Goal: Information Seeking & Learning: Learn about a topic

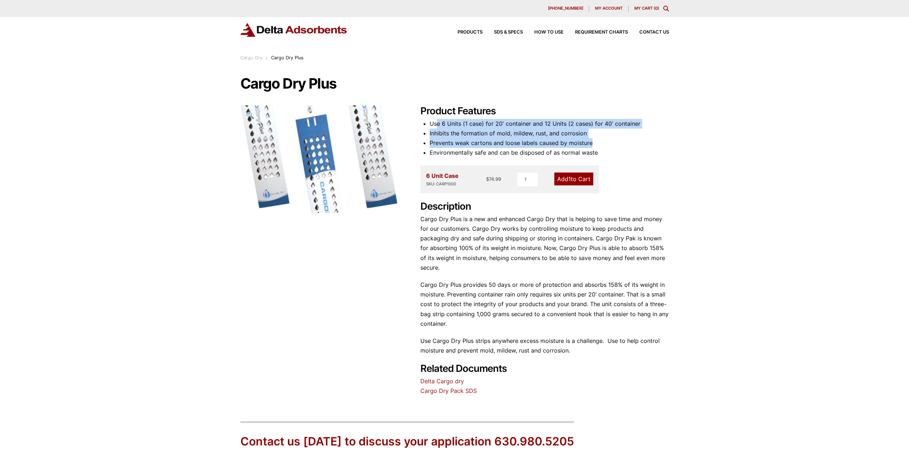
drag, startPoint x: 437, startPoint y: 122, endPoint x: 657, endPoint y: 139, distance: 221.5
click at [657, 139] on ul "Use 6 Units (1 case) for 20' container and 12 Units (2 cases) for 40' container…" at bounding box center [549, 138] width 239 height 39
click at [657, 139] on li "Prevents weak cartons and loose labels caused by moisture" at bounding box center [549, 143] width 239 height 10
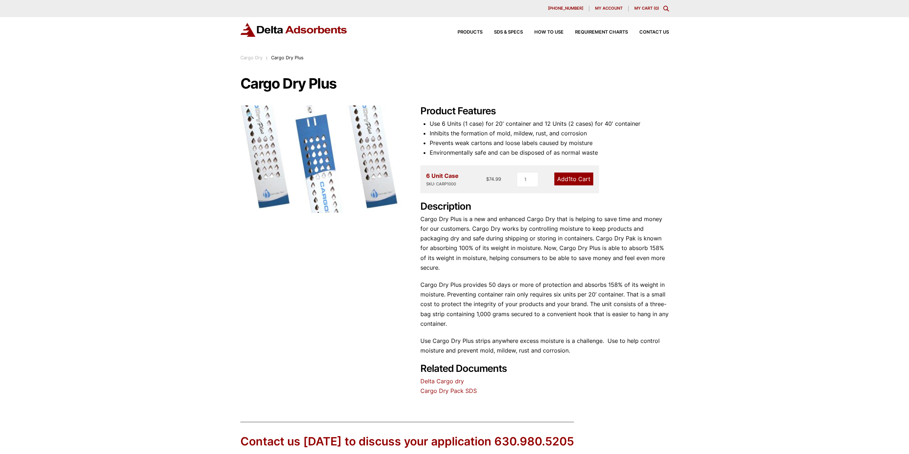
click at [461, 319] on div "Description Cargo Dry Plus is a new and enhanced Cargo Dry that is helping to s…" at bounding box center [544, 278] width 249 height 155
drag, startPoint x: 479, startPoint y: 282, endPoint x: 483, endPoint y: 276, distance: 6.6
click at [483, 280] on p "Cargo Dry Plus provides 50 days or more of protection and absorbs 158% of its w…" at bounding box center [544, 304] width 249 height 49
click at [465, 280] on p "Cargo Dry Plus provides 50 days or more of protection and absorbs 158% of its w…" at bounding box center [544, 304] width 249 height 49
drag, startPoint x: 585, startPoint y: 294, endPoint x: 462, endPoint y: 316, distance: 125.6
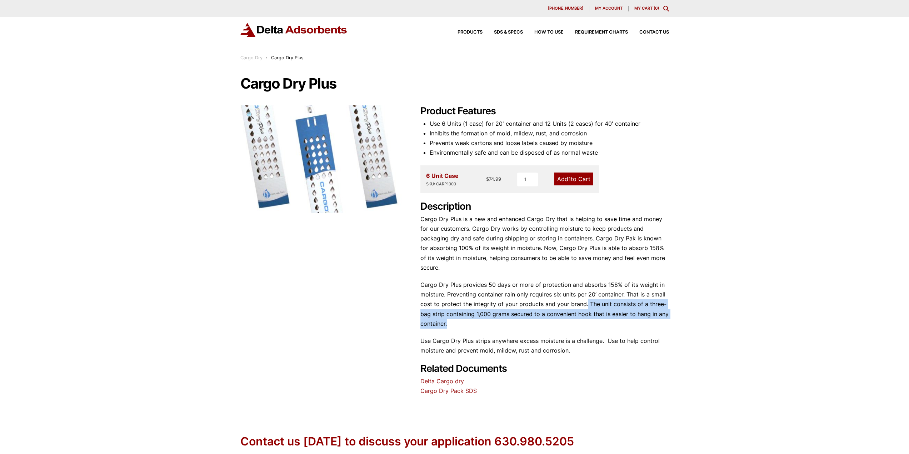
click at [456, 313] on p "Cargo Dry Plus provides 50 days or more of protection and absorbs 158% of its w…" at bounding box center [544, 304] width 249 height 49
click at [472, 319] on div "Description Cargo Dry Plus is a new and enhanced Cargo Dry that is helping to s…" at bounding box center [544, 278] width 249 height 155
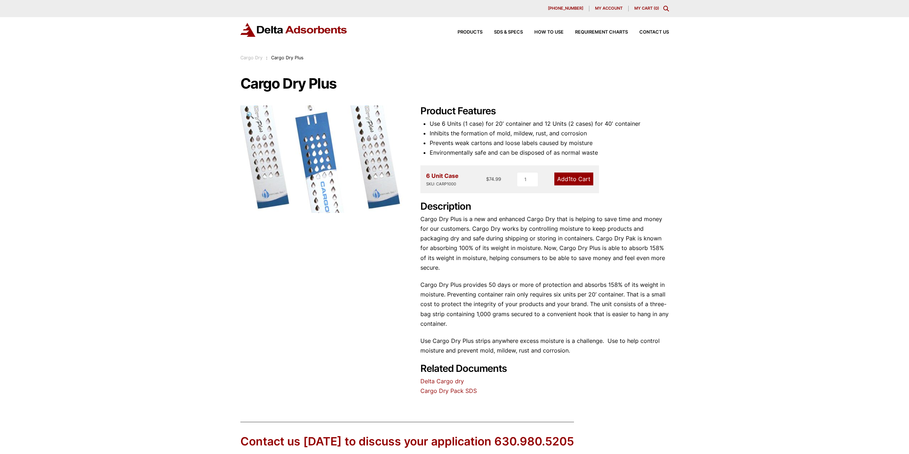
click at [300, 196] on img at bounding box center [323, 158] width 168 height 111
